Goal: Find specific page/section: Find specific page/section

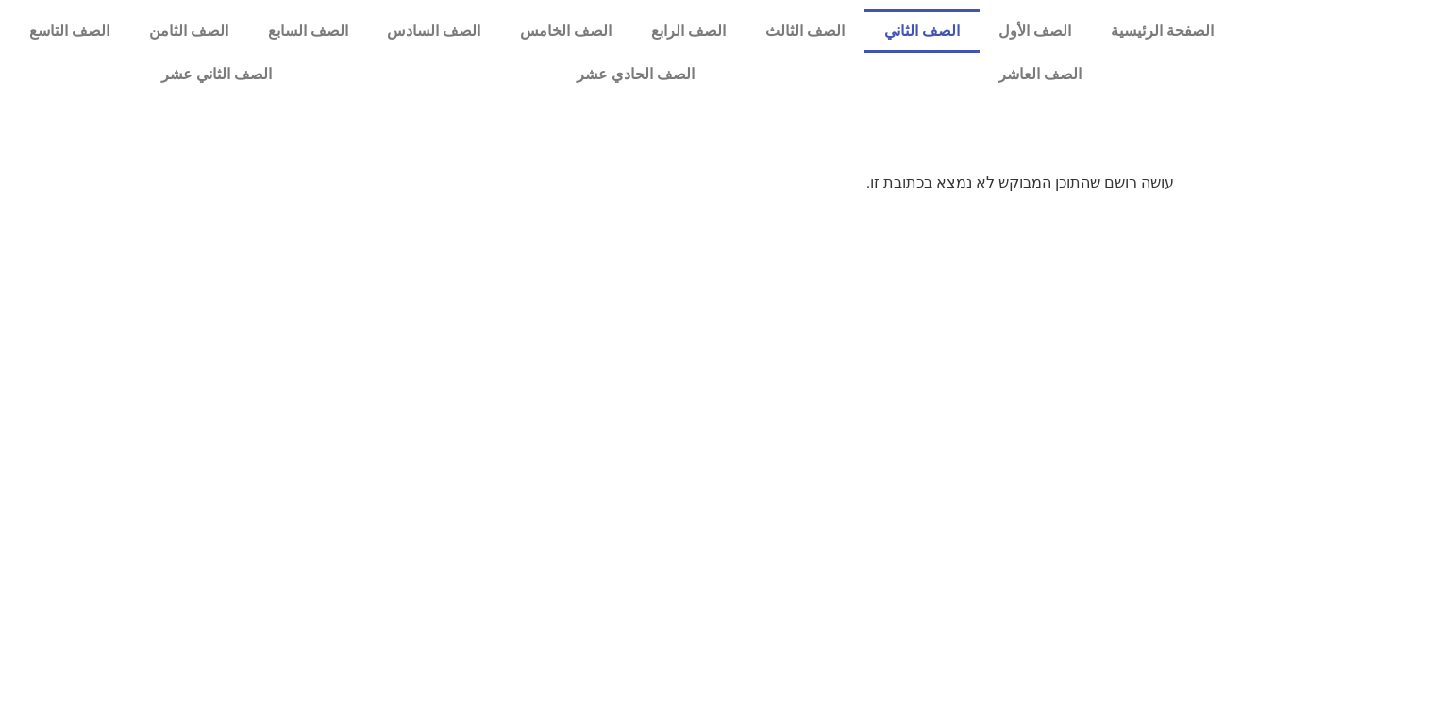
click at [959, 18] on link "الصف الثاني" at bounding box center [921, 30] width 115 height 43
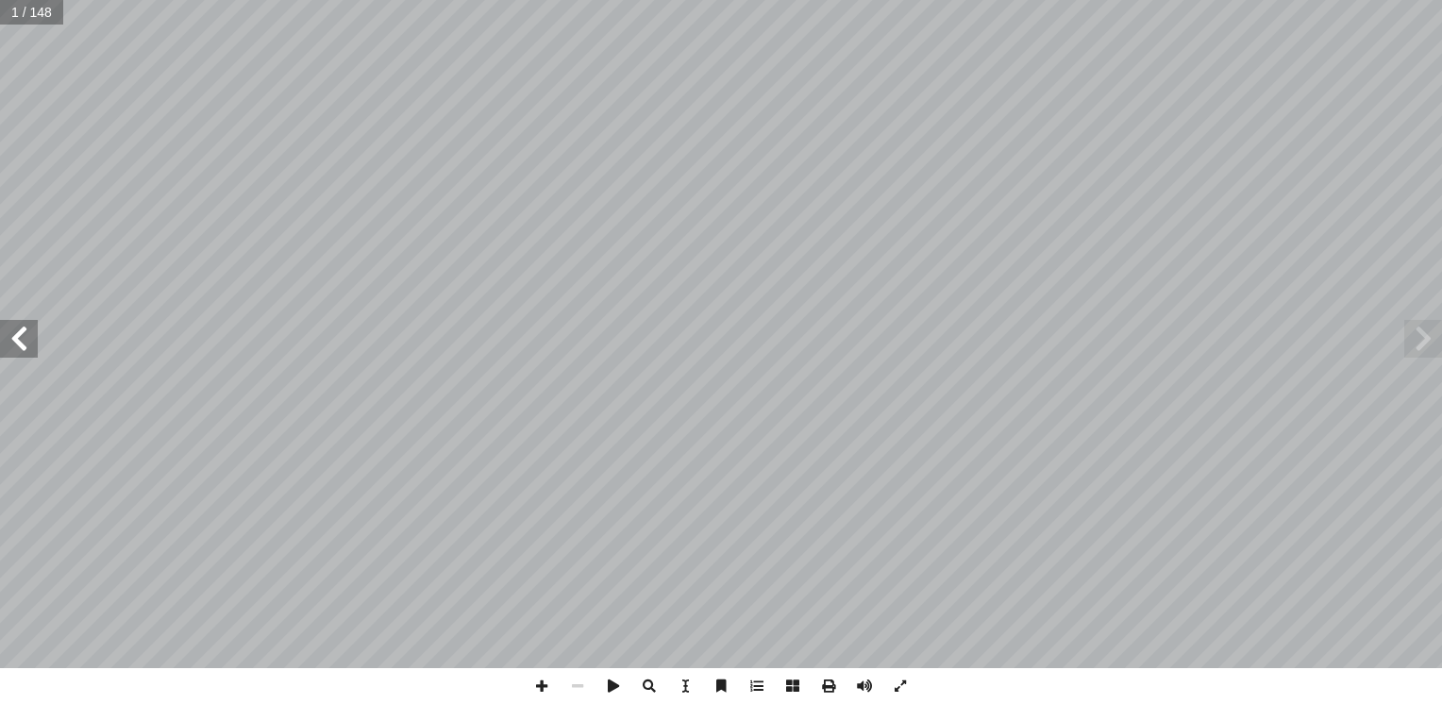
click at [25, 348] on span at bounding box center [19, 339] width 38 height 38
click at [862, 684] on span at bounding box center [864, 686] width 36 height 36
click at [20, 336] on span at bounding box center [19, 339] width 38 height 38
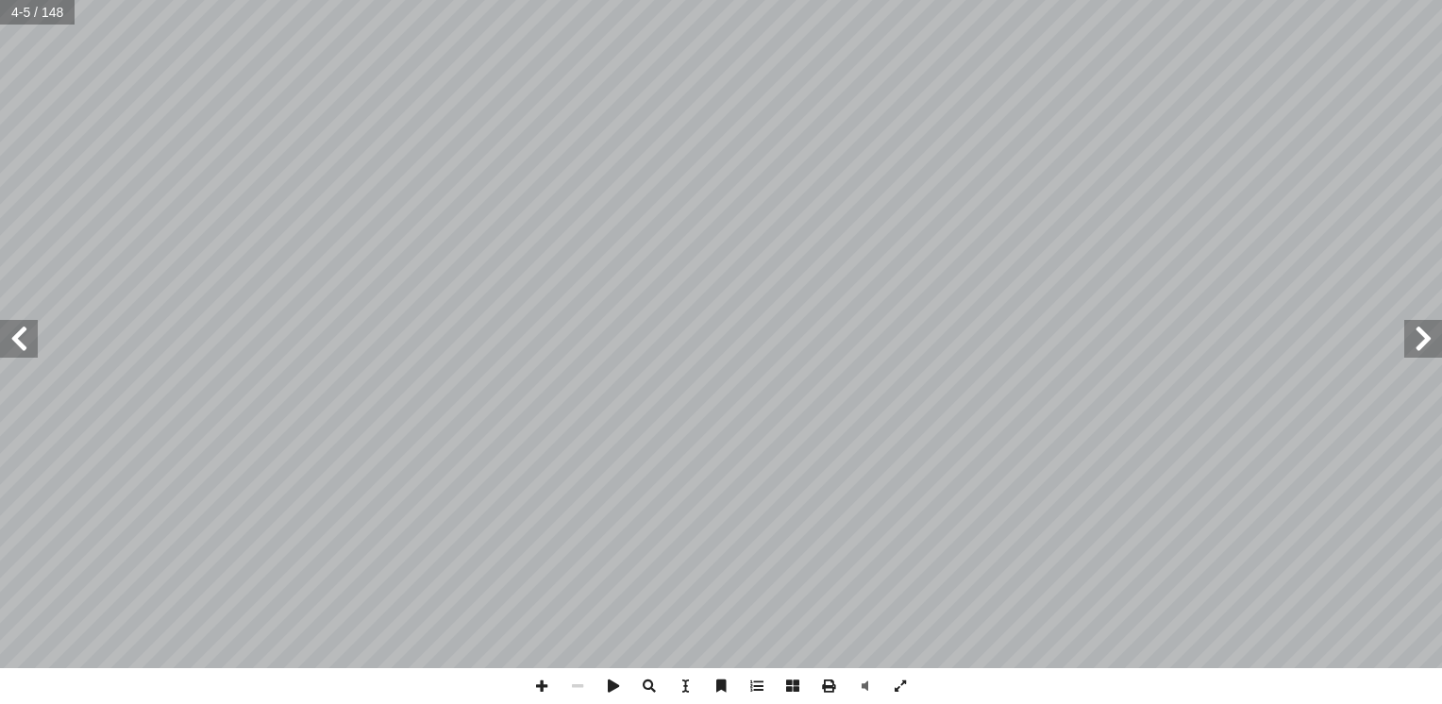
click at [20, 336] on span at bounding box center [19, 339] width 38 height 38
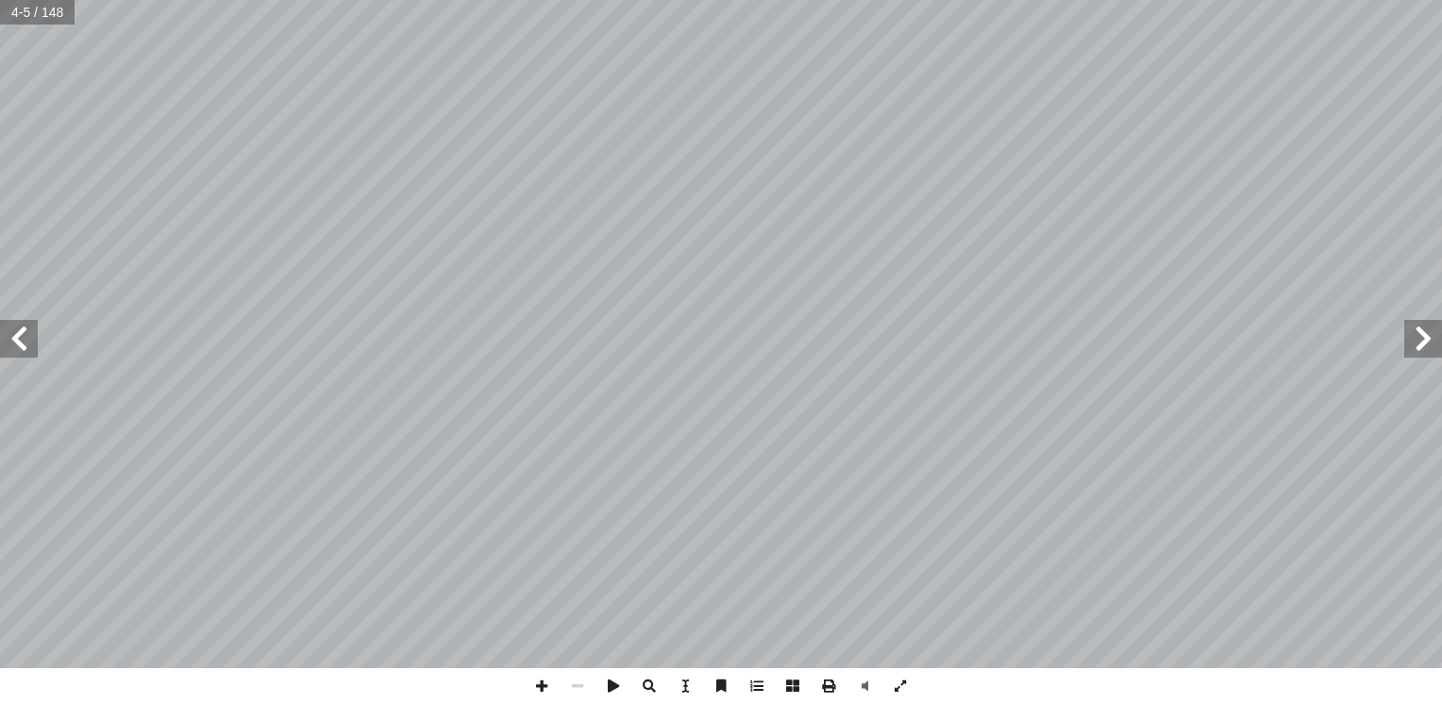
click at [20, 336] on span at bounding box center [19, 339] width 38 height 38
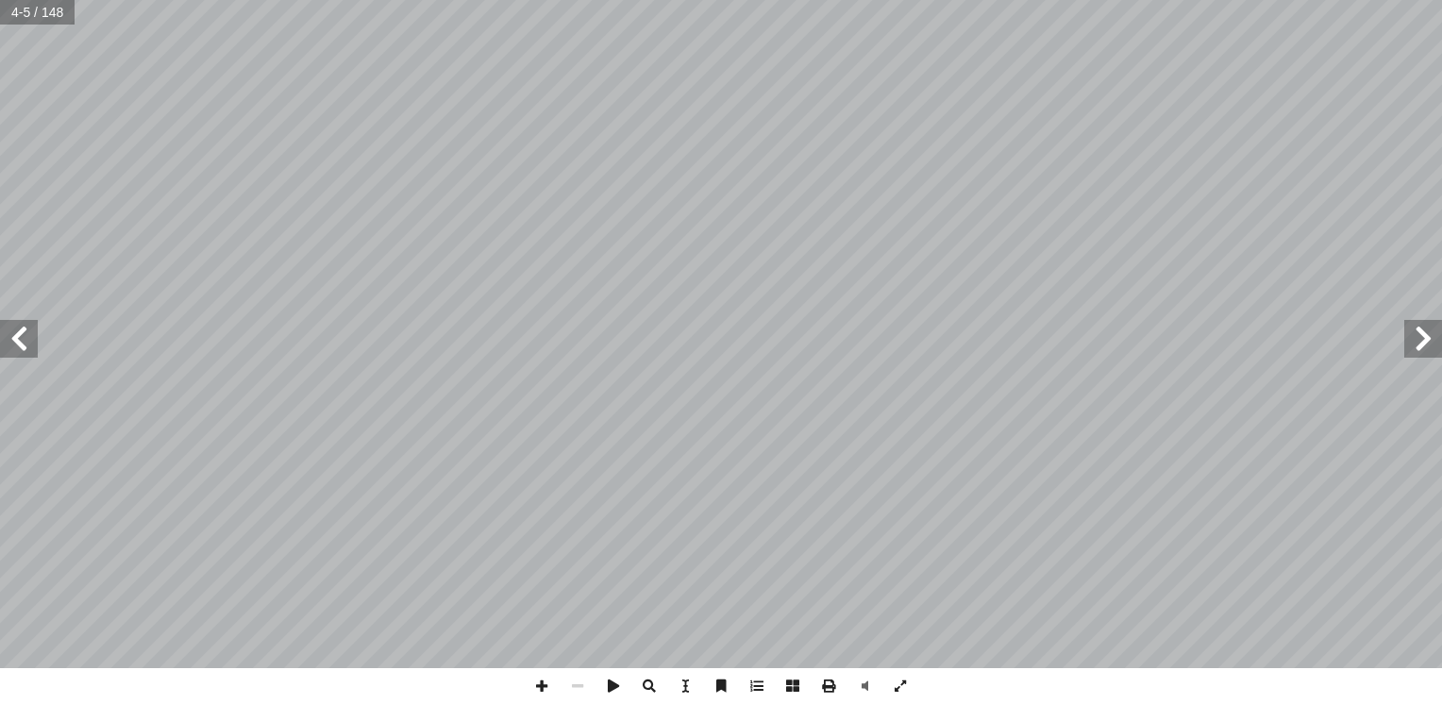
click at [20, 336] on span at bounding box center [19, 339] width 38 height 38
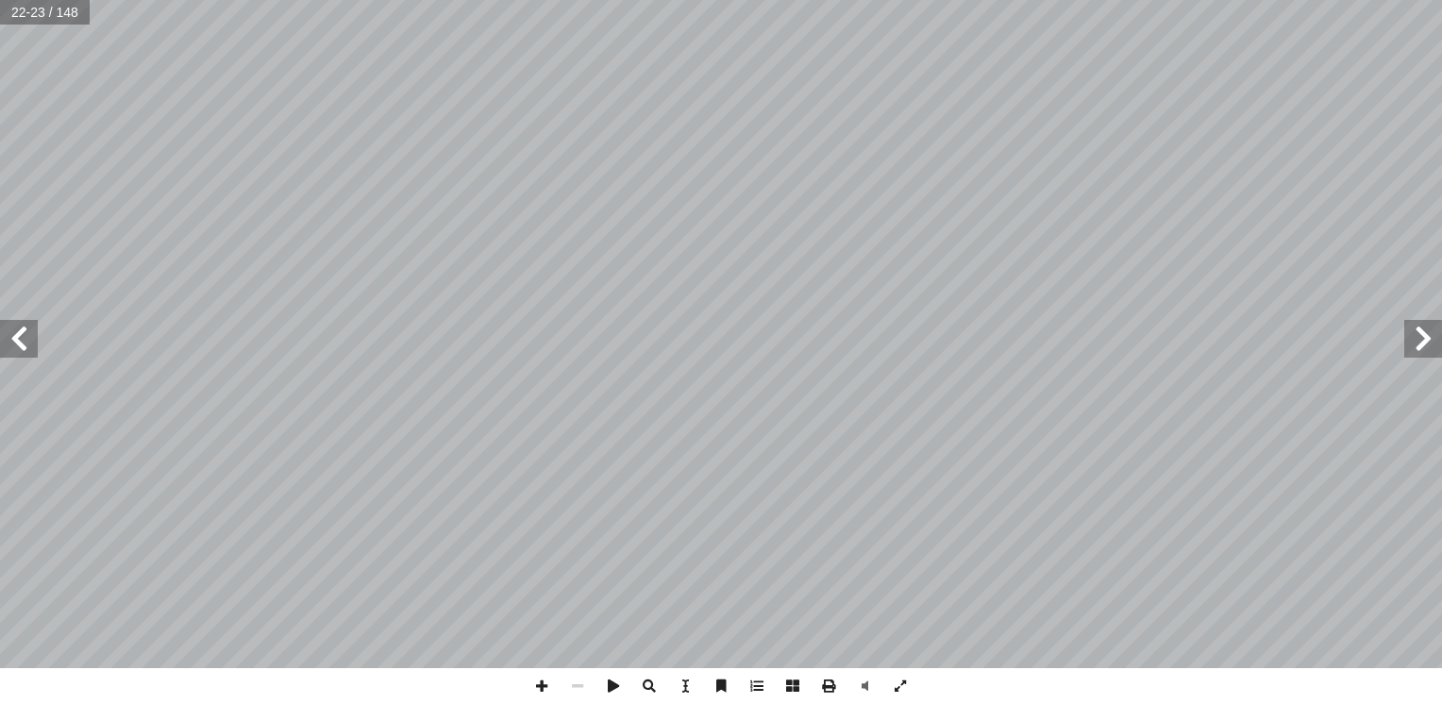
click at [20, 336] on span at bounding box center [19, 339] width 38 height 38
click at [24, 334] on span at bounding box center [19, 339] width 38 height 38
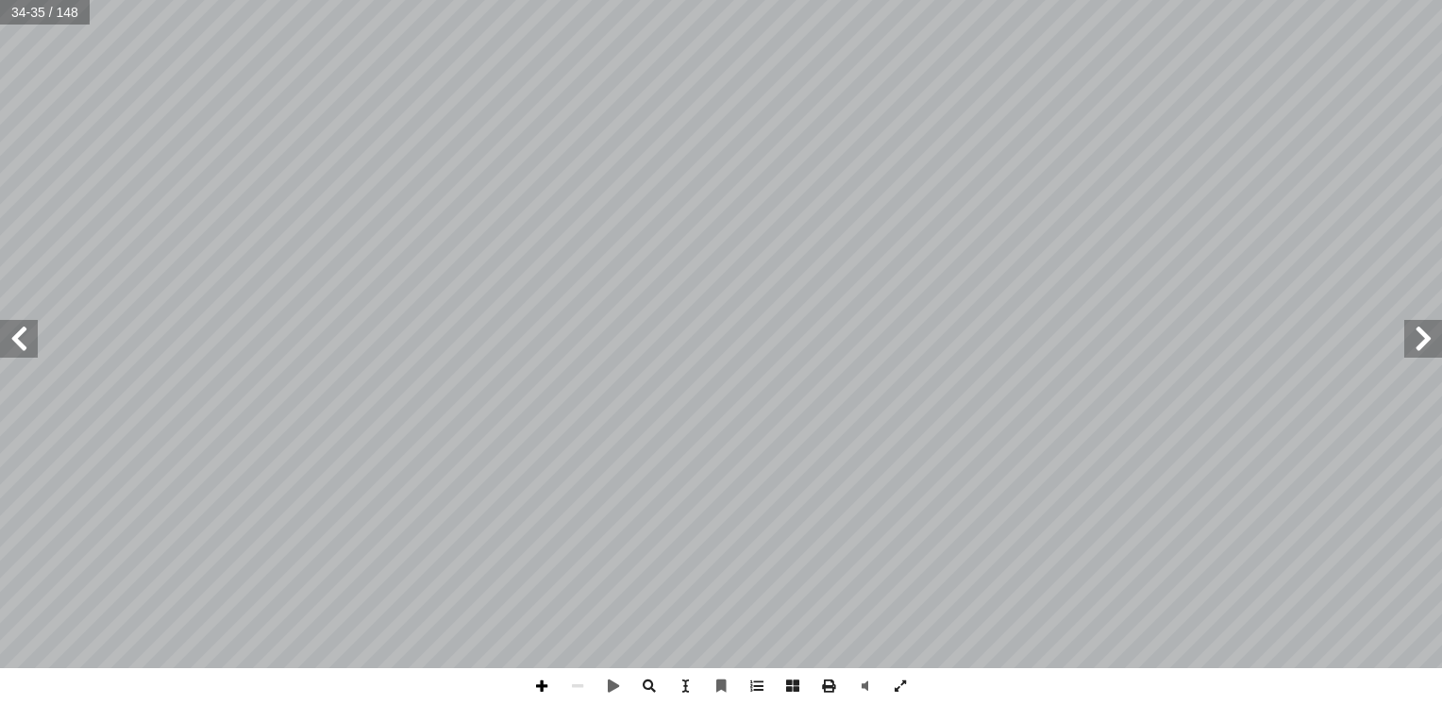
click at [543, 682] on span at bounding box center [542, 686] width 36 height 36
click at [536, 681] on span at bounding box center [542, 686] width 36 height 36
click at [539, 692] on span at bounding box center [542, 686] width 36 height 36
click at [805, 172] on html "الصفحة الرئيسية الصف الأول الصف الثاني الصف الثالث الصف الرابع الصف الخامس الصف…" at bounding box center [721, 86] width 1442 height 172
click at [538, 689] on span at bounding box center [542, 686] width 36 height 36
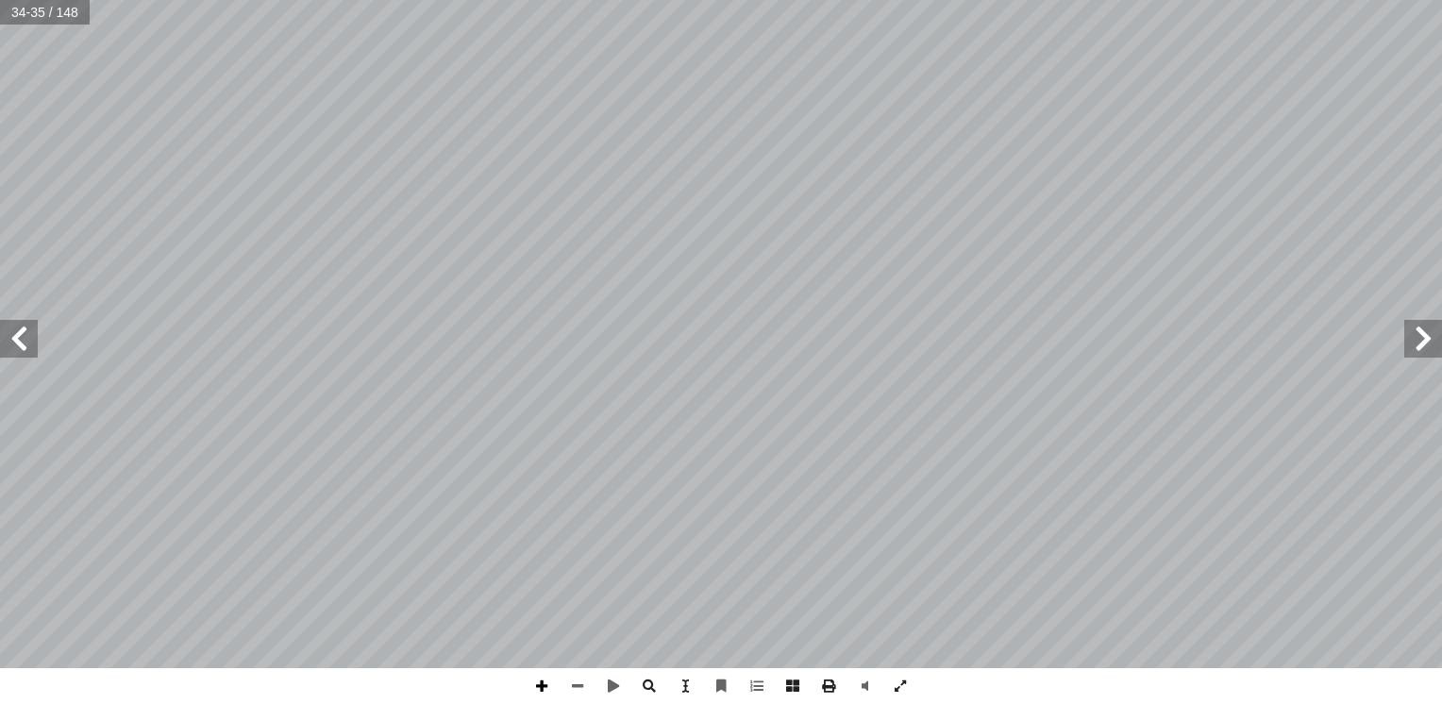
click at [538, 689] on span at bounding box center [542, 686] width 36 height 36
